Goal: Transaction & Acquisition: Purchase product/service

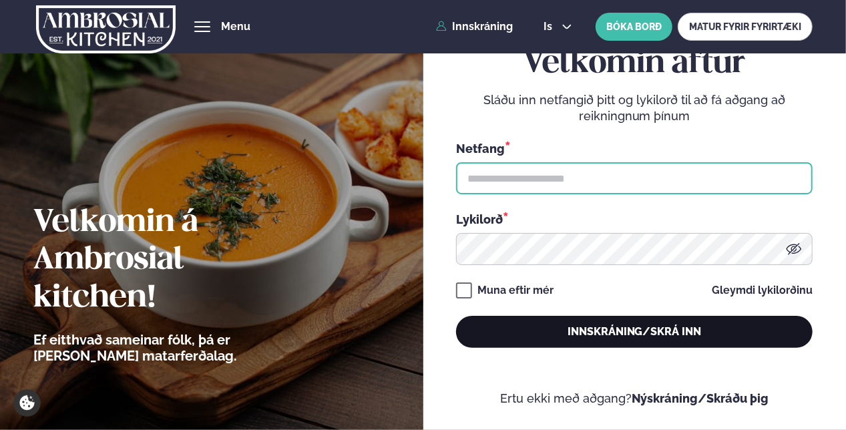
type input "**********"
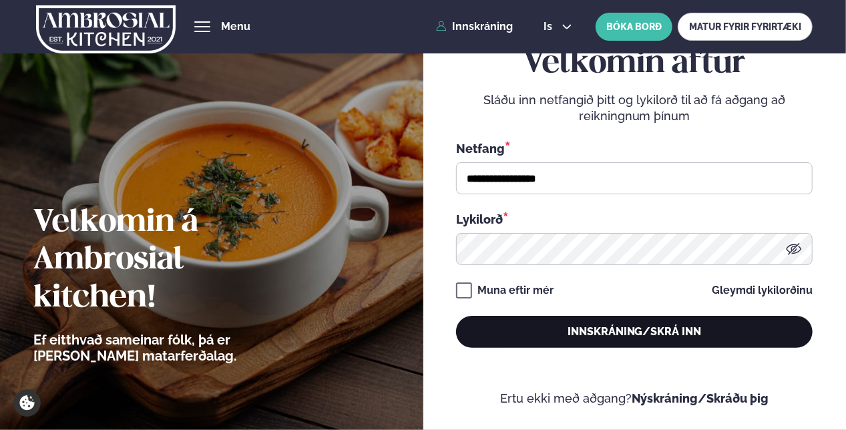
click at [552, 327] on button "Innskráning/Skrá inn" at bounding box center [634, 332] width 357 height 32
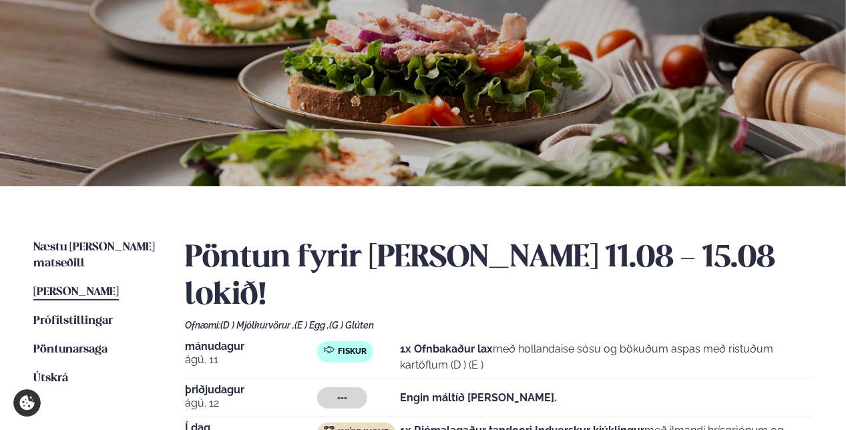
scroll to position [267, 0]
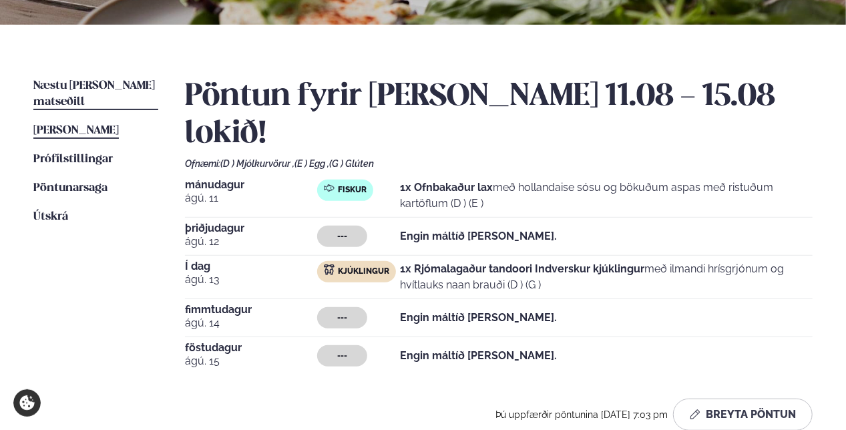
click at [106, 83] on span "Næstu [PERSON_NAME] matseðill" at bounding box center [94, 93] width 122 height 27
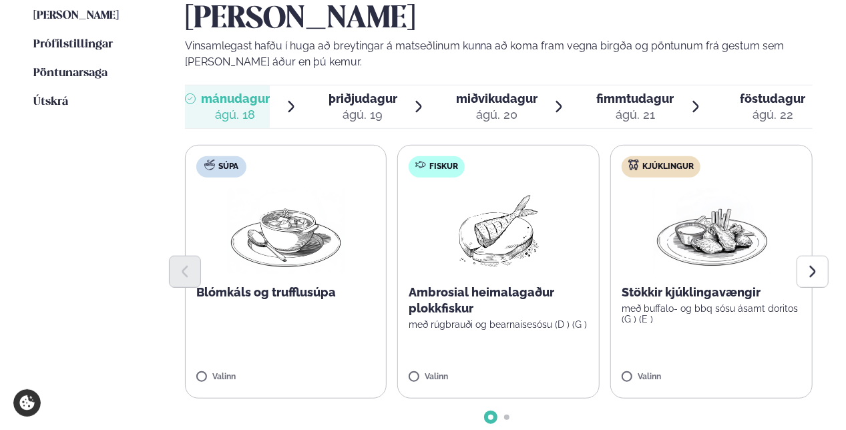
scroll to position [401, 0]
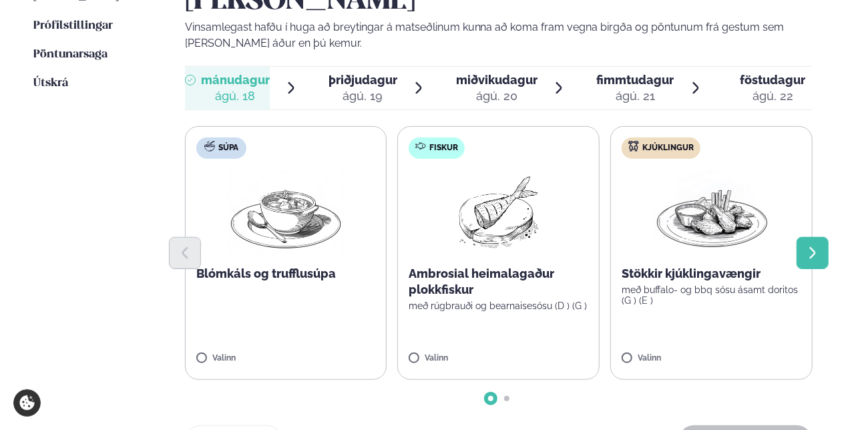
click at [807, 246] on icon "Next slide" at bounding box center [812, 253] width 15 height 15
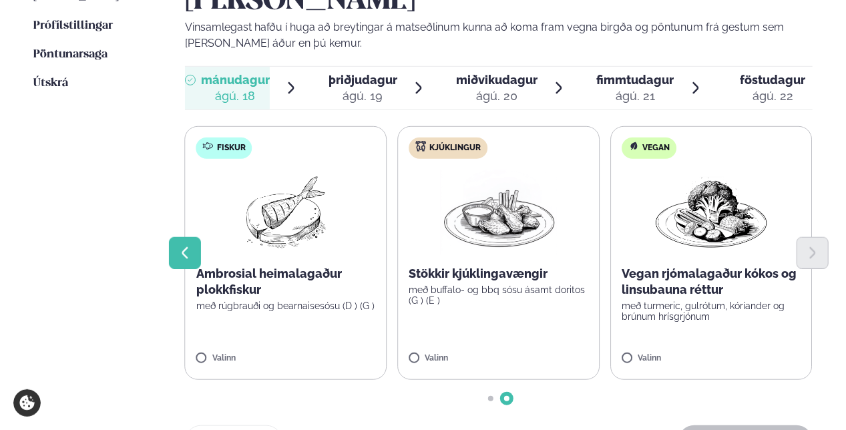
click at [176, 237] on button "Previous slide" at bounding box center [185, 253] width 32 height 32
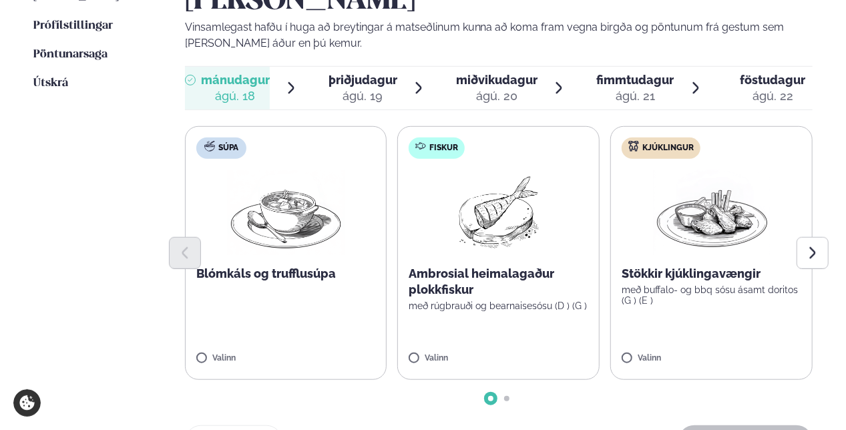
click at [757, 285] on p "með buffalo- og bbq sósu ásamt doritos (G ) (E )" at bounding box center [712, 295] width 180 height 21
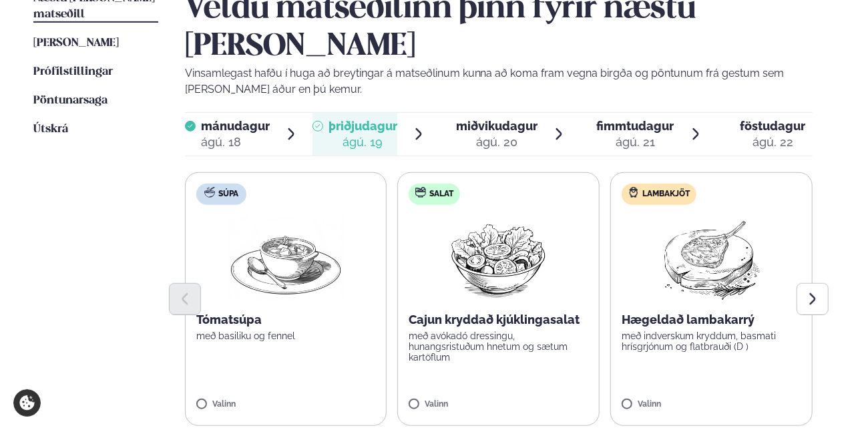
scroll to position [334, 0]
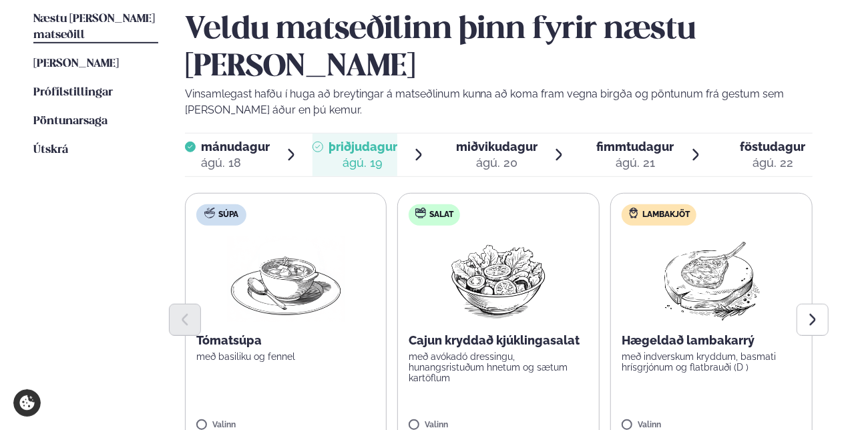
click at [513, 155] on div "ágú. 20" at bounding box center [496, 163] width 81 height 16
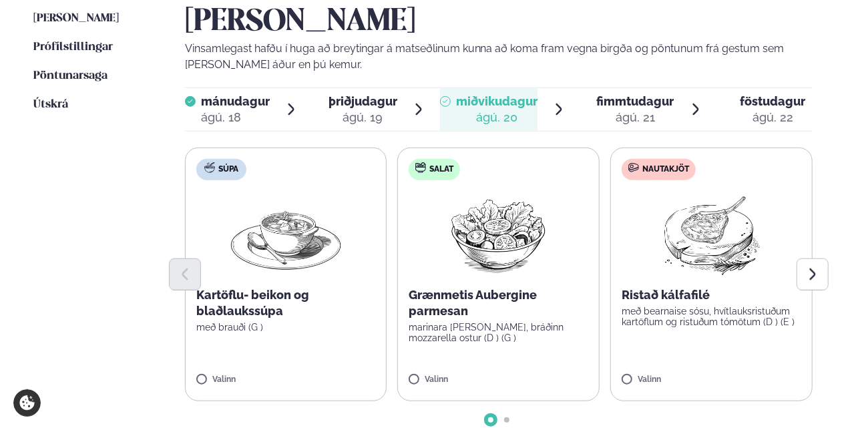
scroll to position [401, 0]
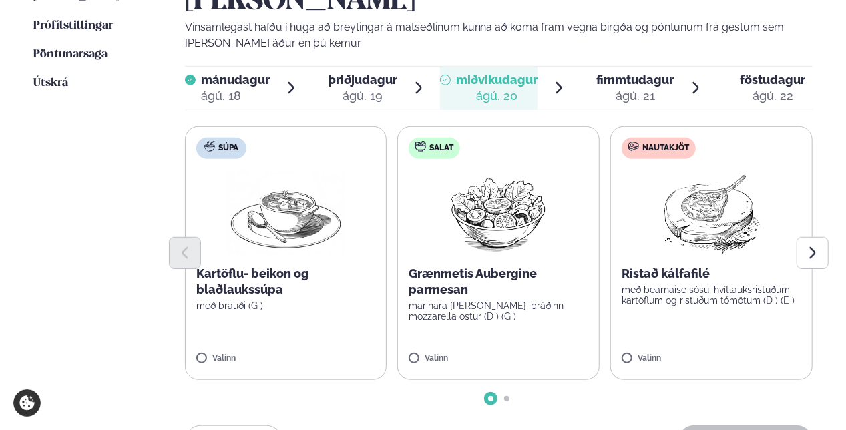
click at [704, 277] on label "Nautakjöt Ristað kálfafilé með bearnaise sósu, hvítlauksristuðum kartöflum og r…" at bounding box center [711, 253] width 202 height 254
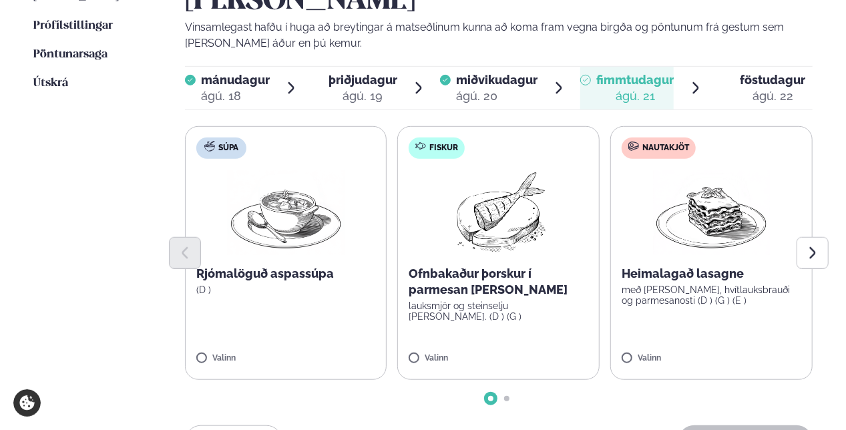
scroll to position [0, 0]
